Goal: Check status: Check status

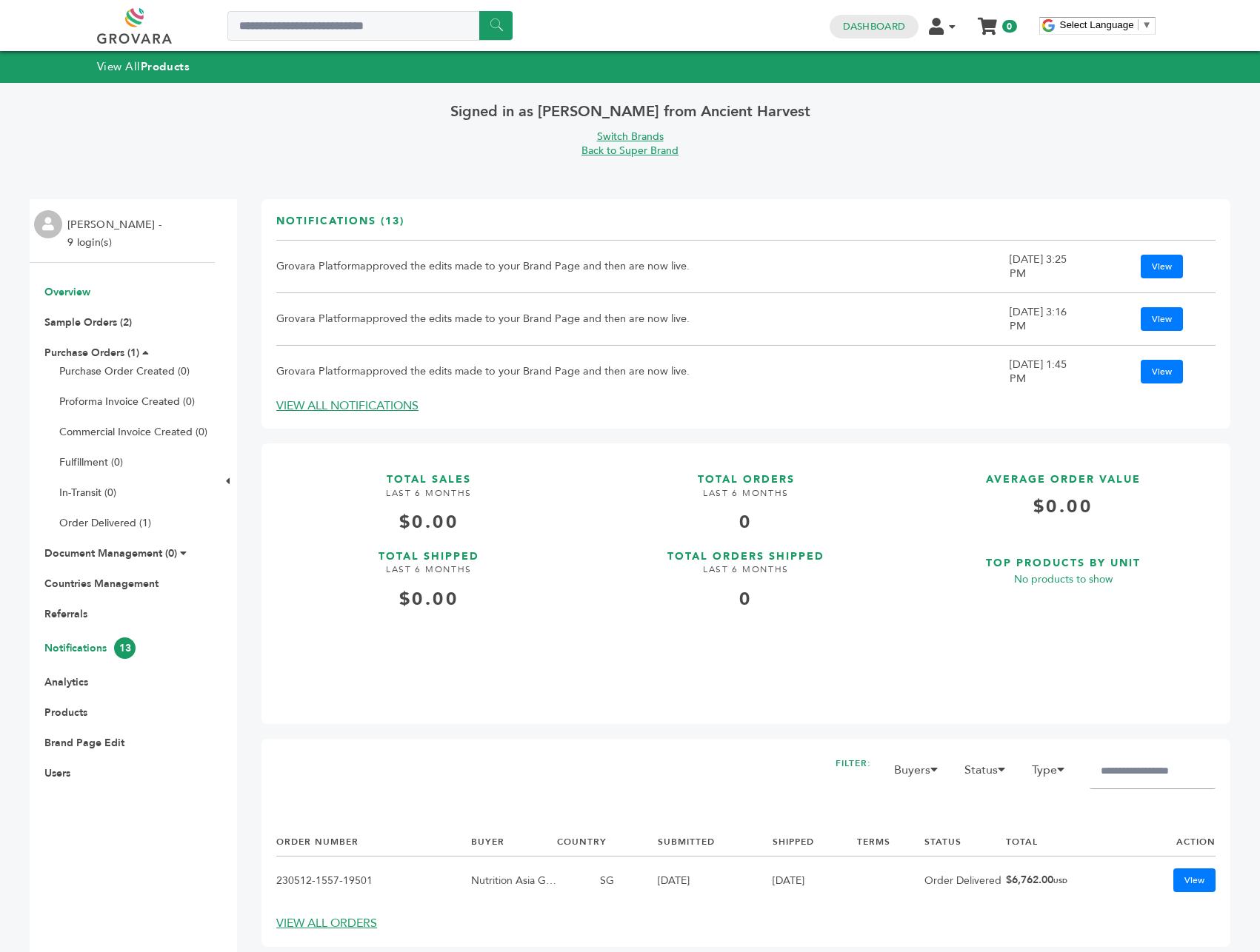
click at [82, 648] on link "Notifications 13" at bounding box center [89, 648] width 91 height 14
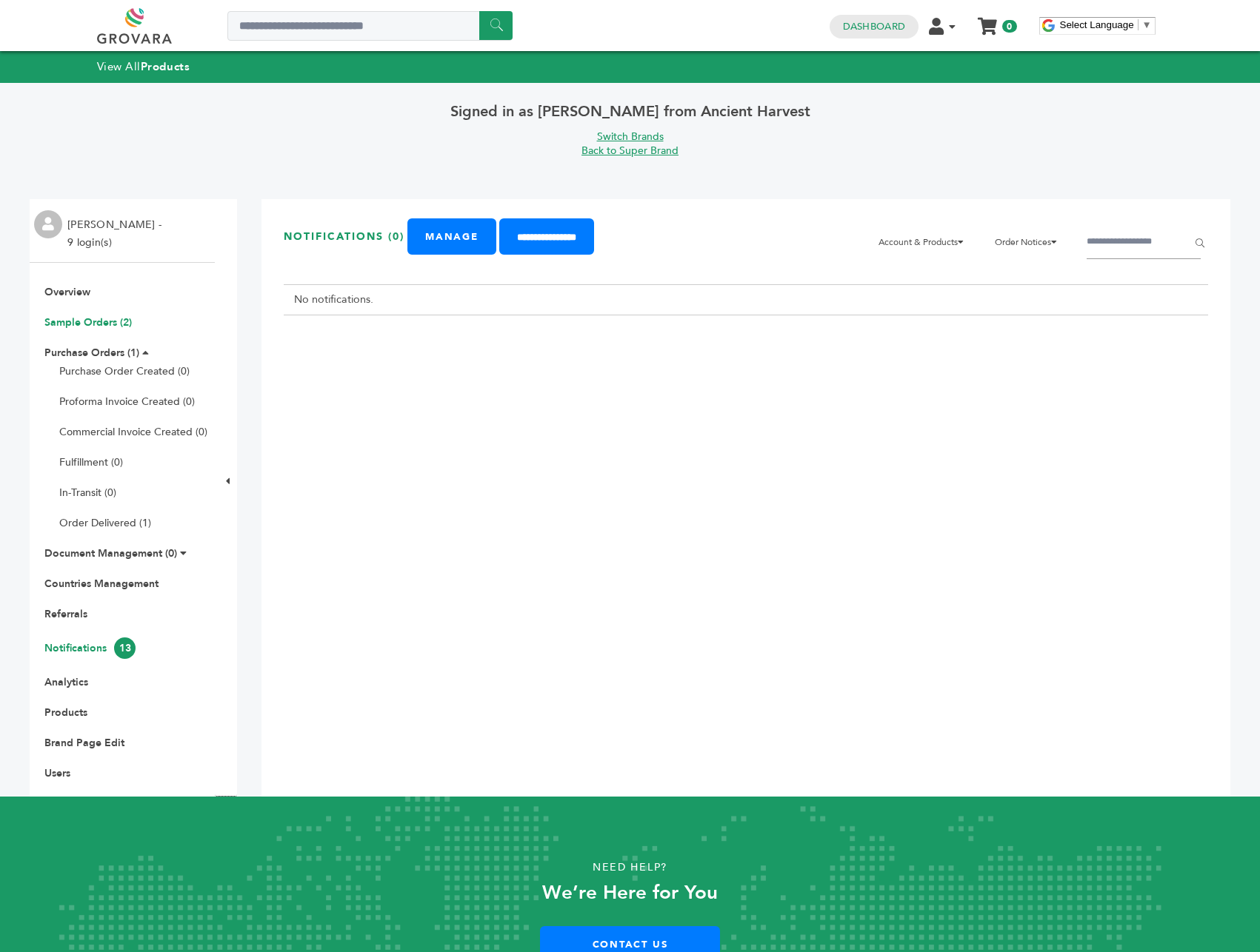
click at [105, 321] on link "Sample Orders (2)" at bounding box center [88, 322] width 88 height 14
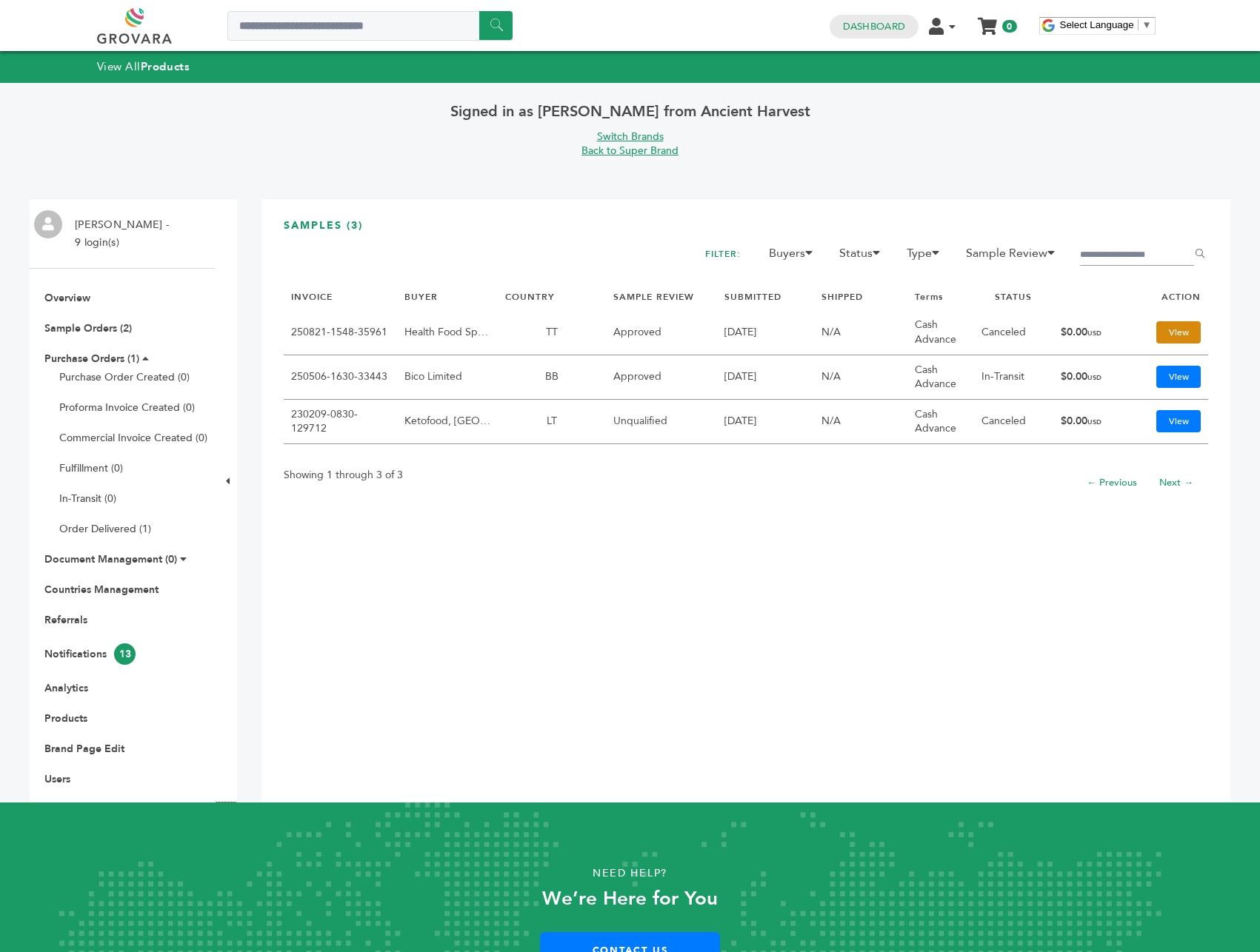
click at [1171, 322] on link "View" at bounding box center [1178, 333] width 44 height 22
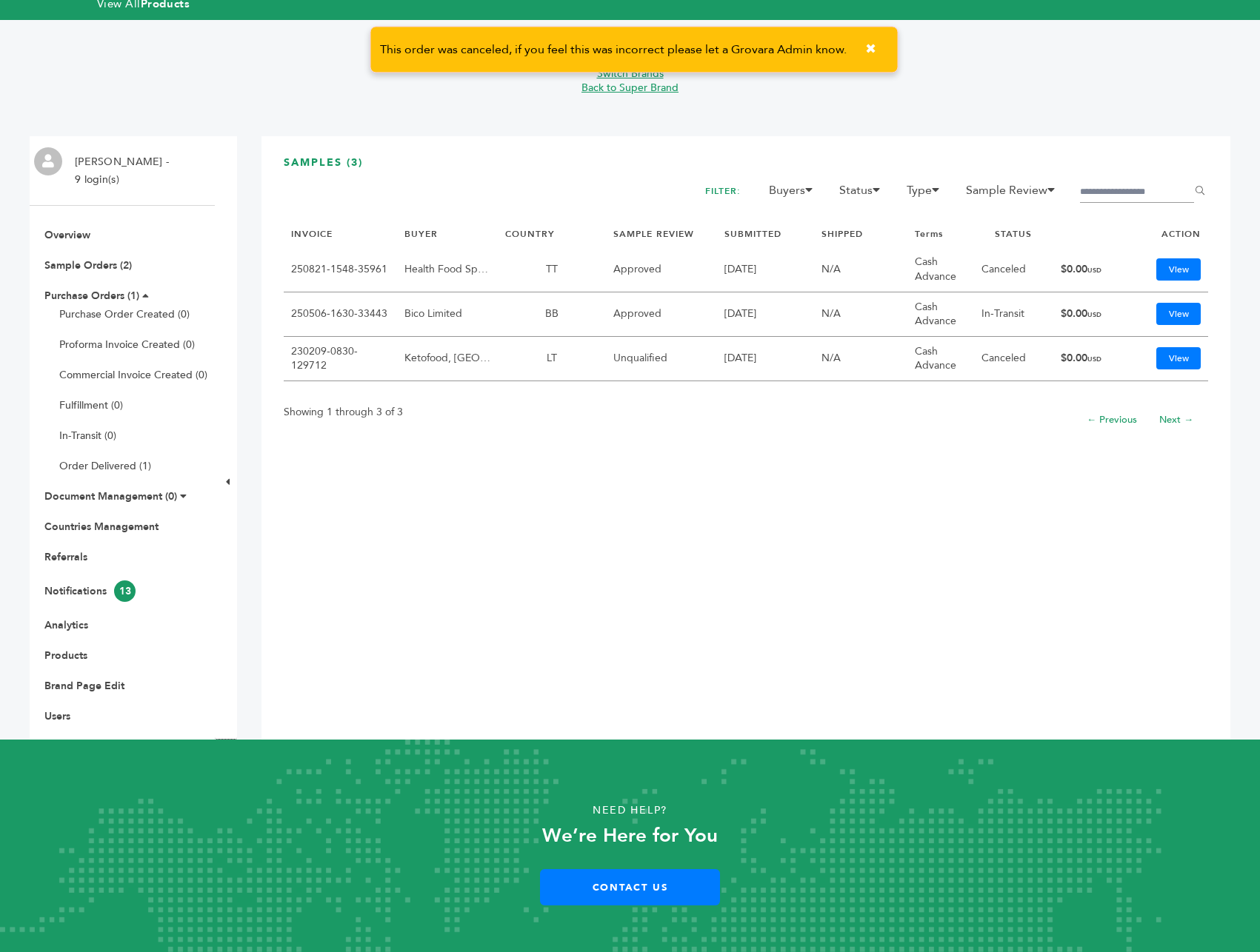
scroll to position [76, 0]
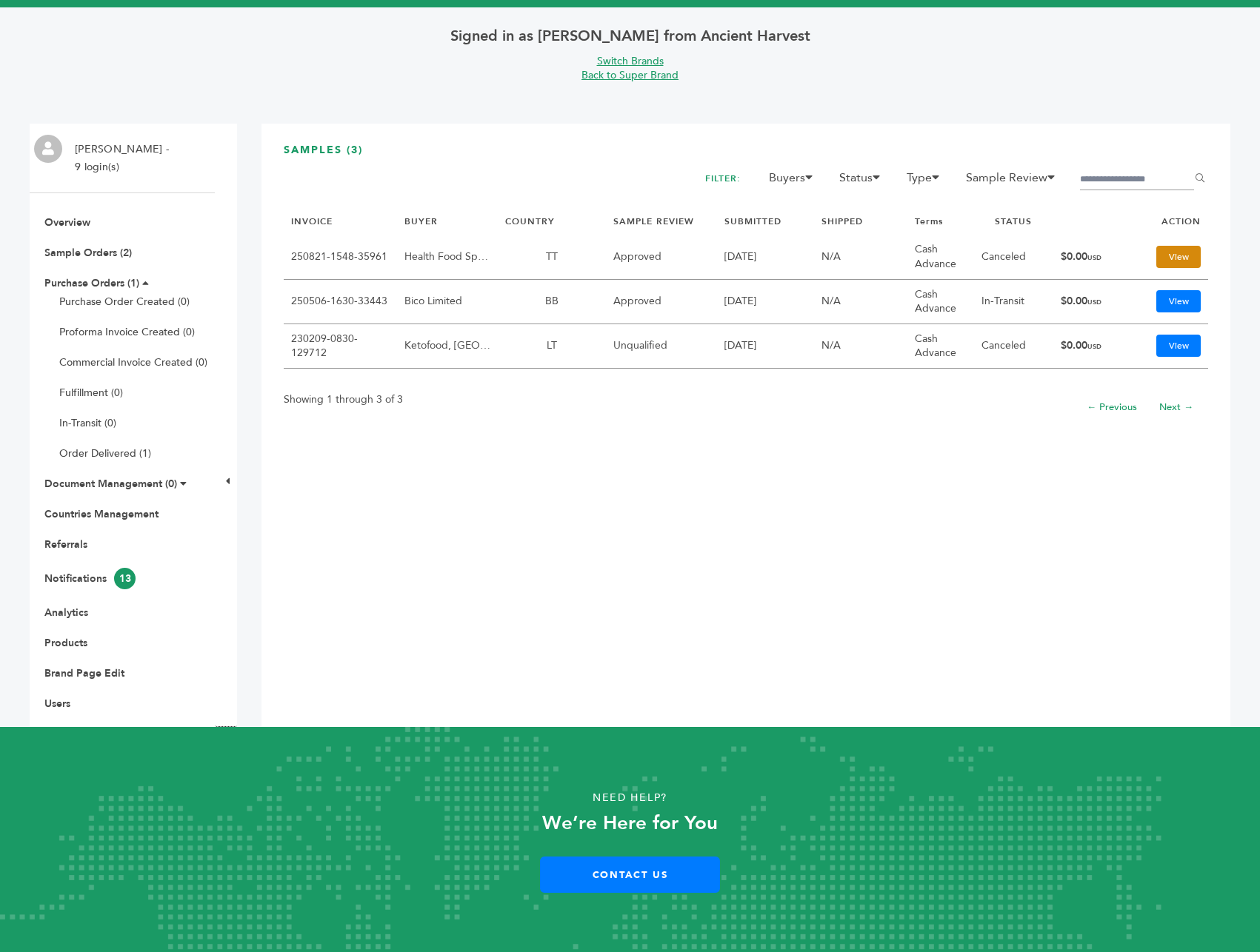
click at [1157, 260] on link "View" at bounding box center [1178, 257] width 44 height 22
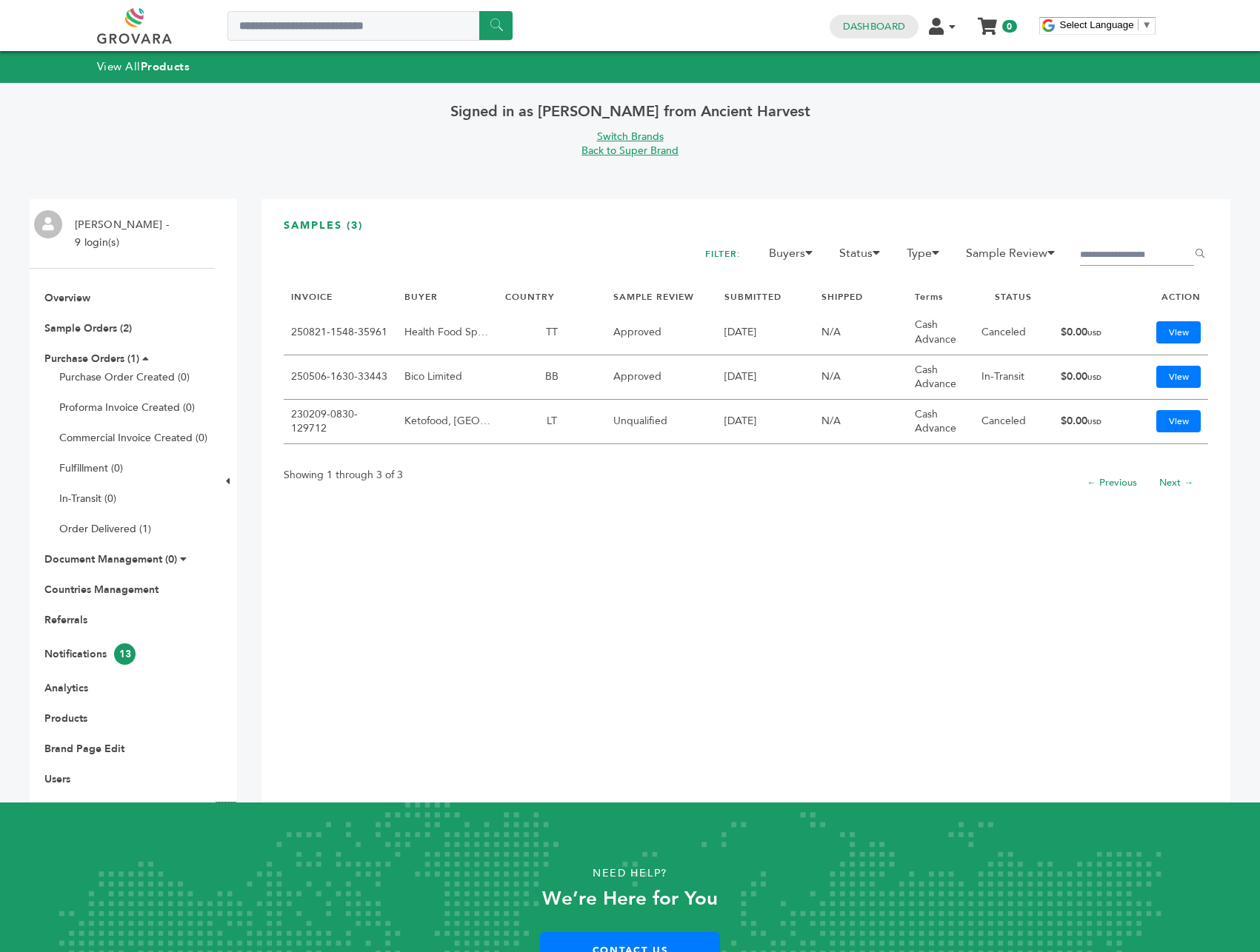
click at [644, 613] on div "SAMPLES (3) FILTER: Buyers [PERSON_NAME] Mor Yam Marketing, Ltd. [PERSON_NAME] …" at bounding box center [746, 500] width 969 height 604
click at [596, 693] on div "SAMPLES (3) FILTER: Buyers [PERSON_NAME] Mor Yam Marketing, Ltd. [PERSON_NAME] …" at bounding box center [746, 500] width 969 height 604
drag, startPoint x: 871, startPoint y: 297, endPoint x: 810, endPoint y: 287, distance: 61.8
click at [814, 287] on th "SHIPPED" at bounding box center [860, 298] width 93 height 28
click at [921, 721] on div "SAMPLES (3) FILTER: Buyers [PERSON_NAME] Mor Yam Marketing, Ltd. [PERSON_NAME] …" at bounding box center [746, 500] width 969 height 604
